Goal: Navigation & Orientation: Find specific page/section

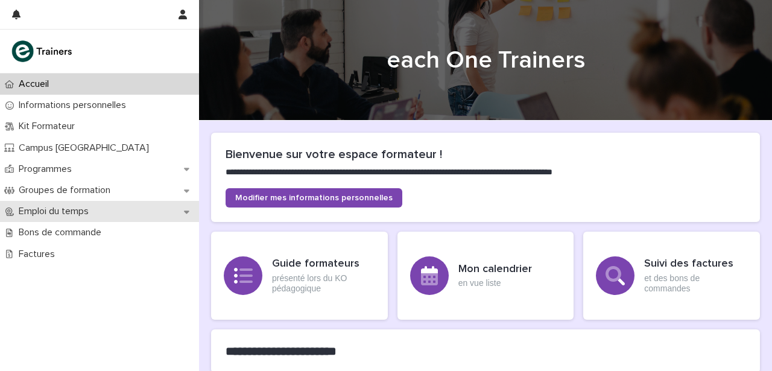
click at [44, 208] on p "Emploi du temps" at bounding box center [56, 211] width 84 height 11
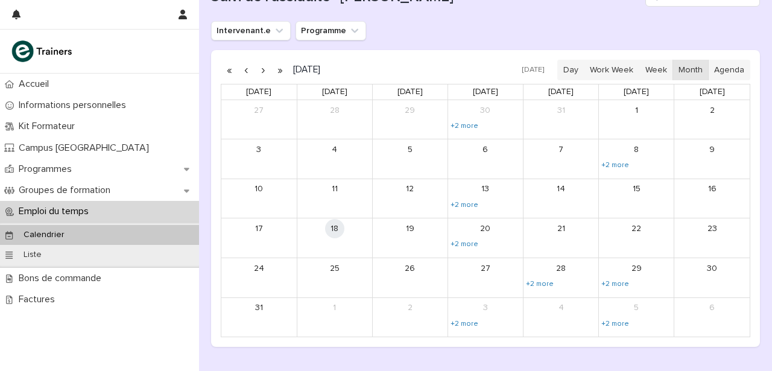
scroll to position [159, 0]
click at [544, 281] on link "+2 more" at bounding box center [539, 282] width 30 height 10
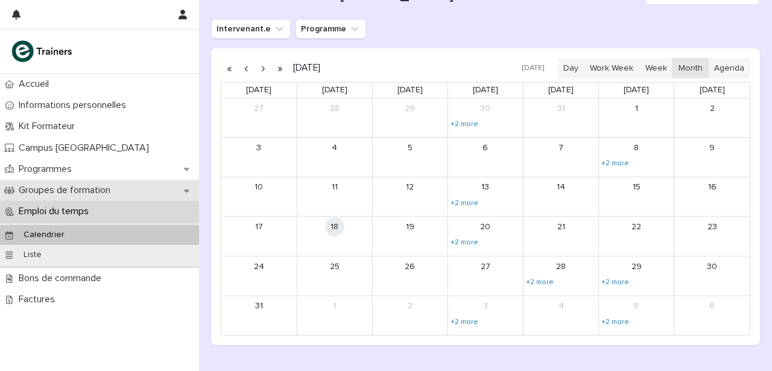
click at [46, 186] on p "Groupes de formation" at bounding box center [67, 189] width 106 height 11
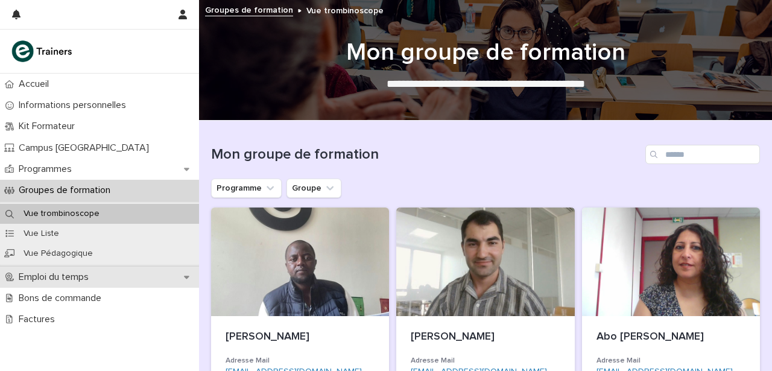
click at [95, 272] on p "Emploi du temps" at bounding box center [56, 276] width 84 height 11
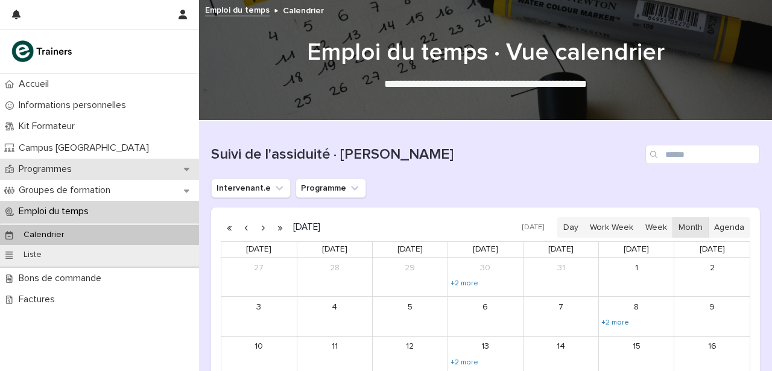
click at [51, 167] on p "Programmes" at bounding box center [48, 168] width 68 height 11
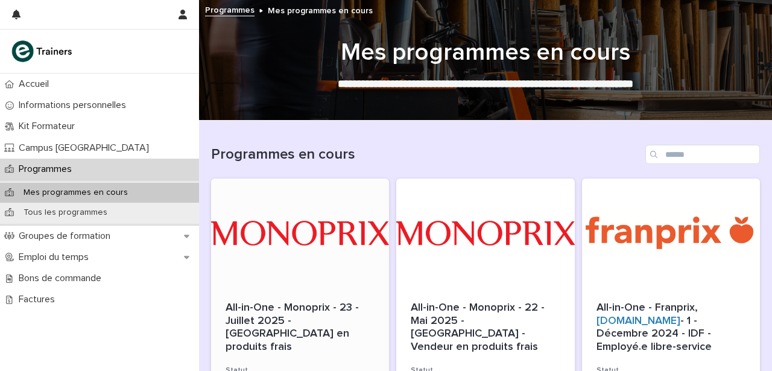
click at [301, 279] on div at bounding box center [300, 232] width 178 height 109
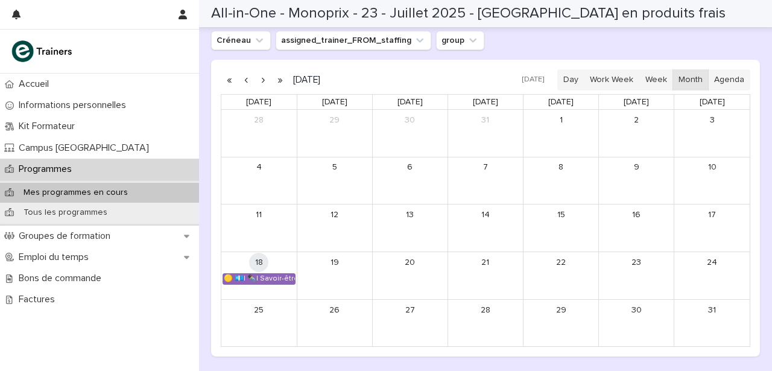
scroll to position [845, 0]
